Goal: Information Seeking & Learning: Learn about a topic

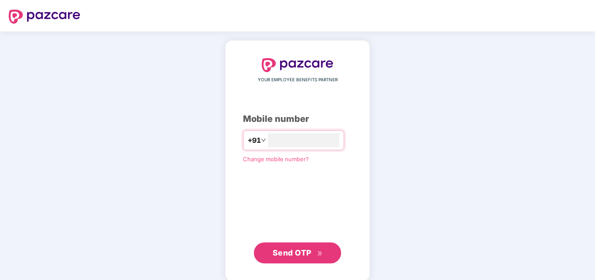
type input "**********"
click at [314, 251] on span "Send OTP" at bounding box center [298, 252] width 50 height 12
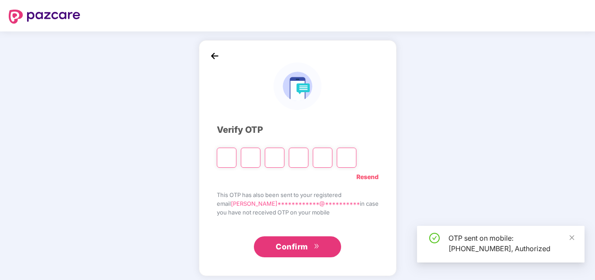
click at [236, 159] on input "Please enter verification code. Digit 1" at bounding box center [227, 157] width 20 height 20
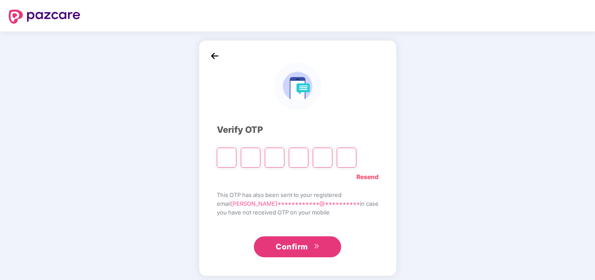
type input "*"
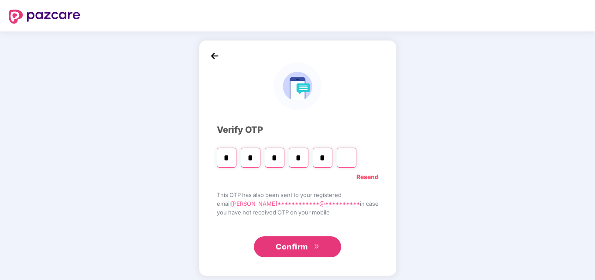
type input "*"
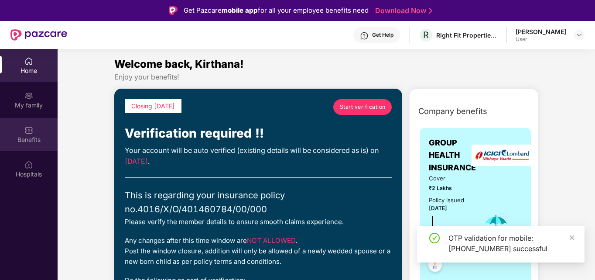
click at [37, 139] on div "Benefits" at bounding box center [29, 139] width 58 height 9
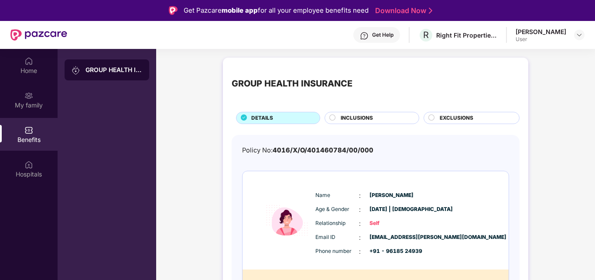
scroll to position [49, 0]
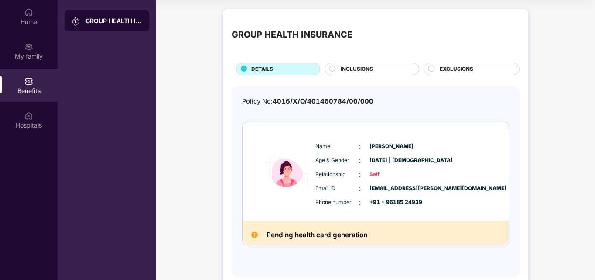
click at [366, 68] on span "INCLUSIONS" at bounding box center [357, 69] width 32 height 8
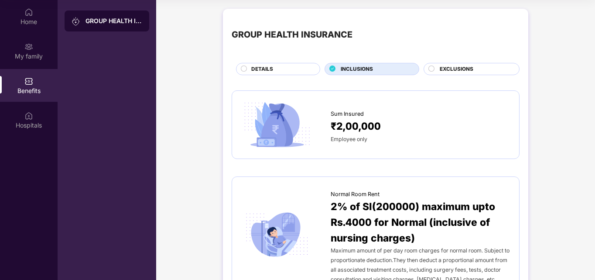
click at [459, 65] on span "EXCLUSIONS" at bounding box center [457, 69] width 34 height 8
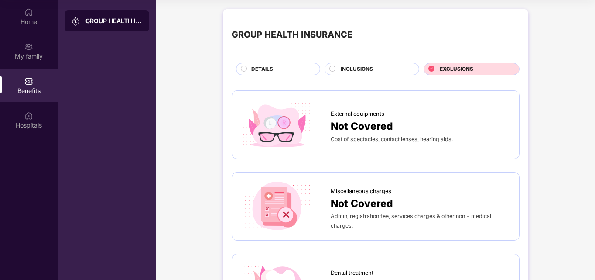
click at [459, 65] on span "EXCLUSIONS" at bounding box center [457, 69] width 34 height 8
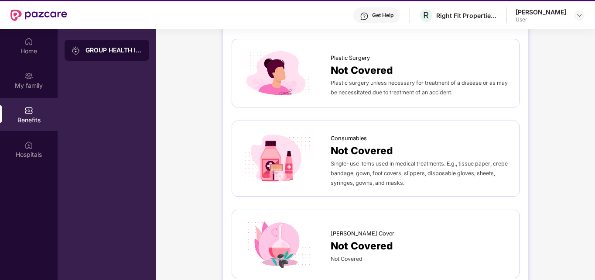
scroll to position [0, 0]
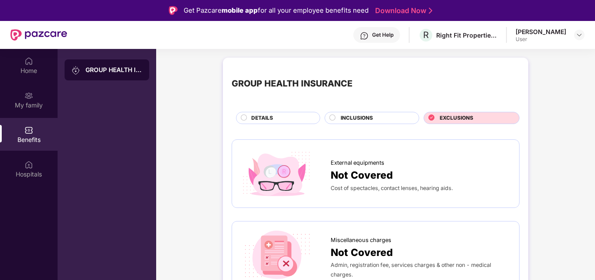
click at [367, 112] on div "INCLUSIONS" at bounding box center [372, 118] width 95 height 12
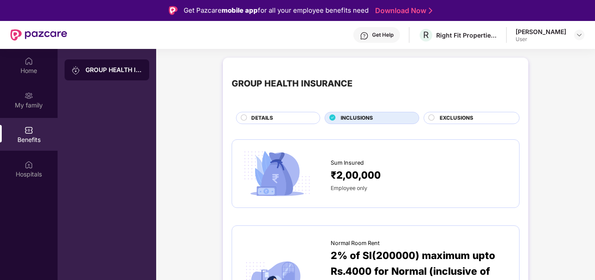
drag, startPoint x: 593, startPoint y: 67, endPoint x: 595, endPoint y: 78, distance: 11.5
click at [595, 78] on html "Get Pazcare mobile app for all your employee benefits need Download Now Get Hel…" at bounding box center [297, 140] width 595 height 280
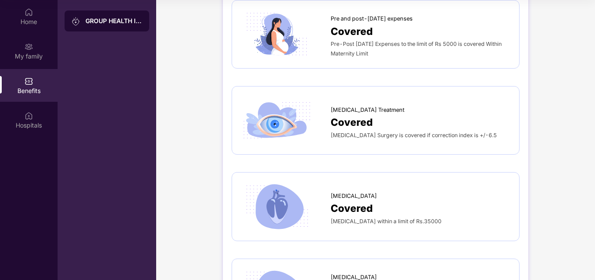
scroll to position [1135, 0]
